Goal: Task Accomplishment & Management: Use online tool/utility

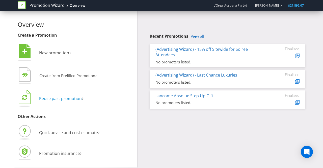
click at [39, 101] on span "Reuse past promotion" at bounding box center [60, 99] width 43 height 6
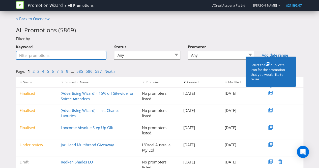
click at [58, 56] on input "Keyword" at bounding box center [61, 55] width 91 height 9
type input "mlad"
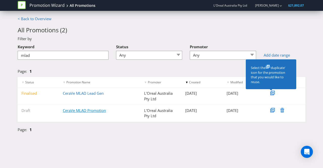
click at [73, 111] on link "CeraVe MLAD Promotion" at bounding box center [84, 110] width 43 height 5
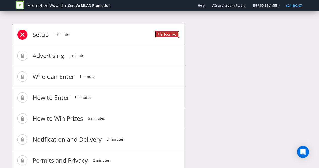
click at [164, 33] on link "Fix Issues" at bounding box center [167, 34] width 24 height 7
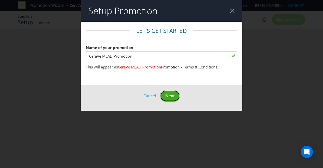
click at [170, 91] on button "Next" at bounding box center [170, 95] width 20 height 11
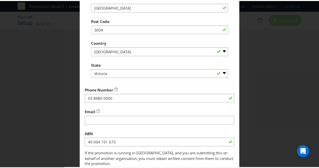
scroll to position [161, 0]
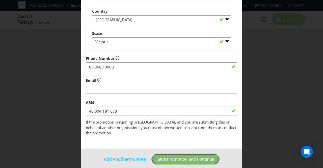
click at [175, 156] on span "Save Promotion and Continue" at bounding box center [186, 159] width 58 height 6
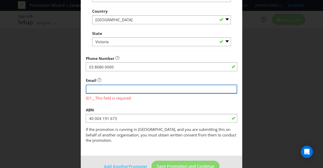
click at [132, 90] on input "string" at bounding box center [161, 88] width 151 height 9
type input "[PERSON_NAME][EMAIL_ADDRESS][PERSON_NAME][DOMAIN_NAME]"
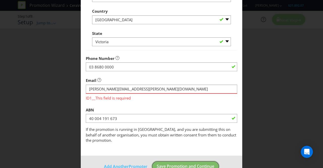
click at [167, 160] on button "Save Promotion and Continue" at bounding box center [185, 165] width 68 height 11
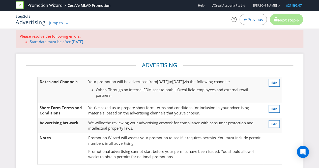
scroll to position [5, 0]
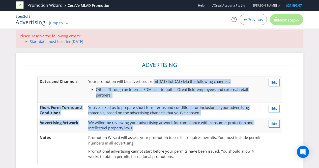
drag, startPoint x: 159, startPoint y: 126, endPoint x: 153, endPoint y: 78, distance: 48.2
click at [153, 78] on tbody "Dates and Channels Your promotion will be advertised from [DATE] to [DATE] via …" at bounding box center [159, 120] width 244 height 87
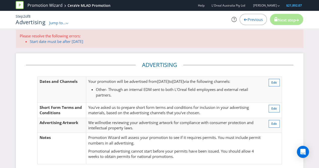
click at [127, 68] on fieldset "Advertising Dates and Channels Your promotion will be advertised from [DATE] to…" at bounding box center [159, 115] width 267 height 108
